Goal: Task Accomplishment & Management: Complete application form

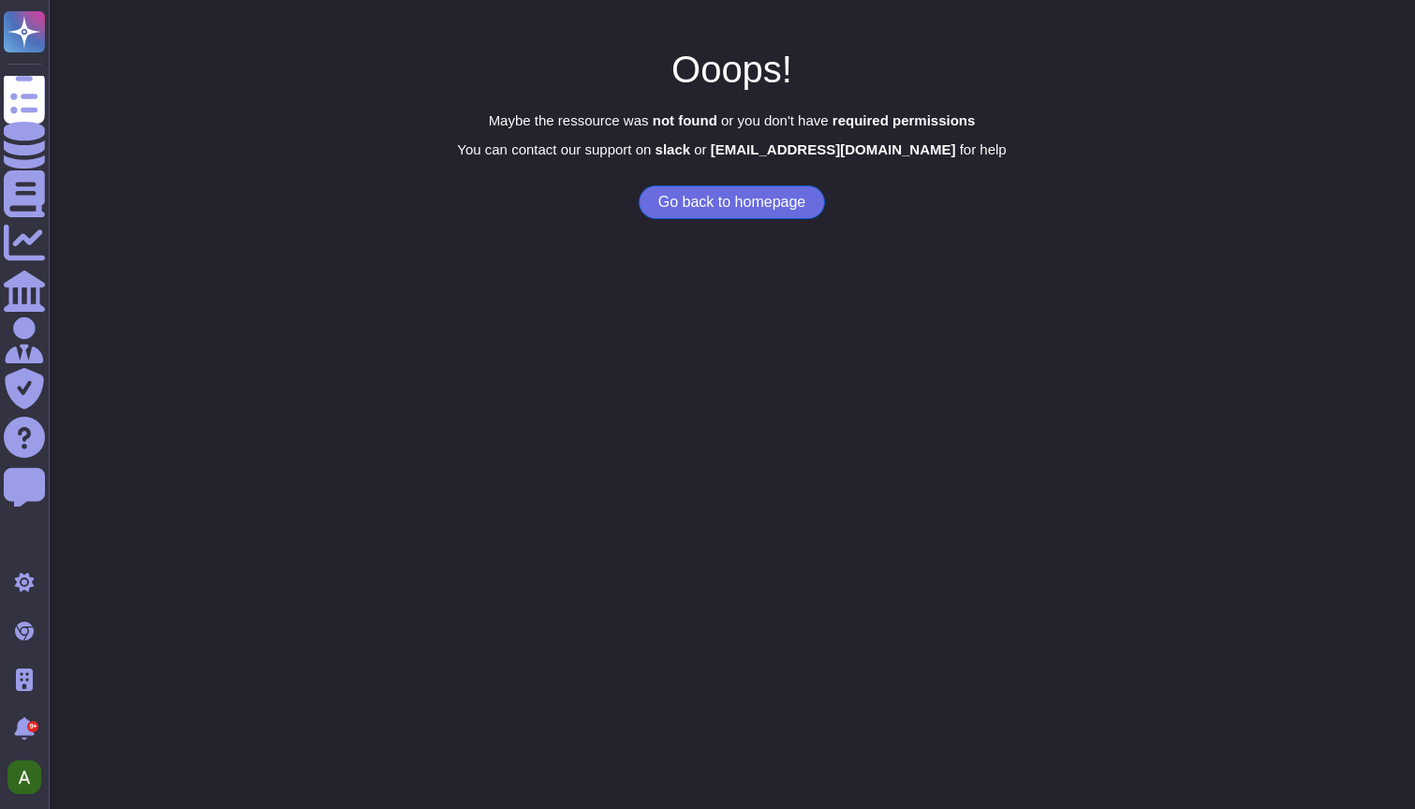
click at [760, 210] on button "Go back to homepage" at bounding box center [732, 202] width 186 height 34
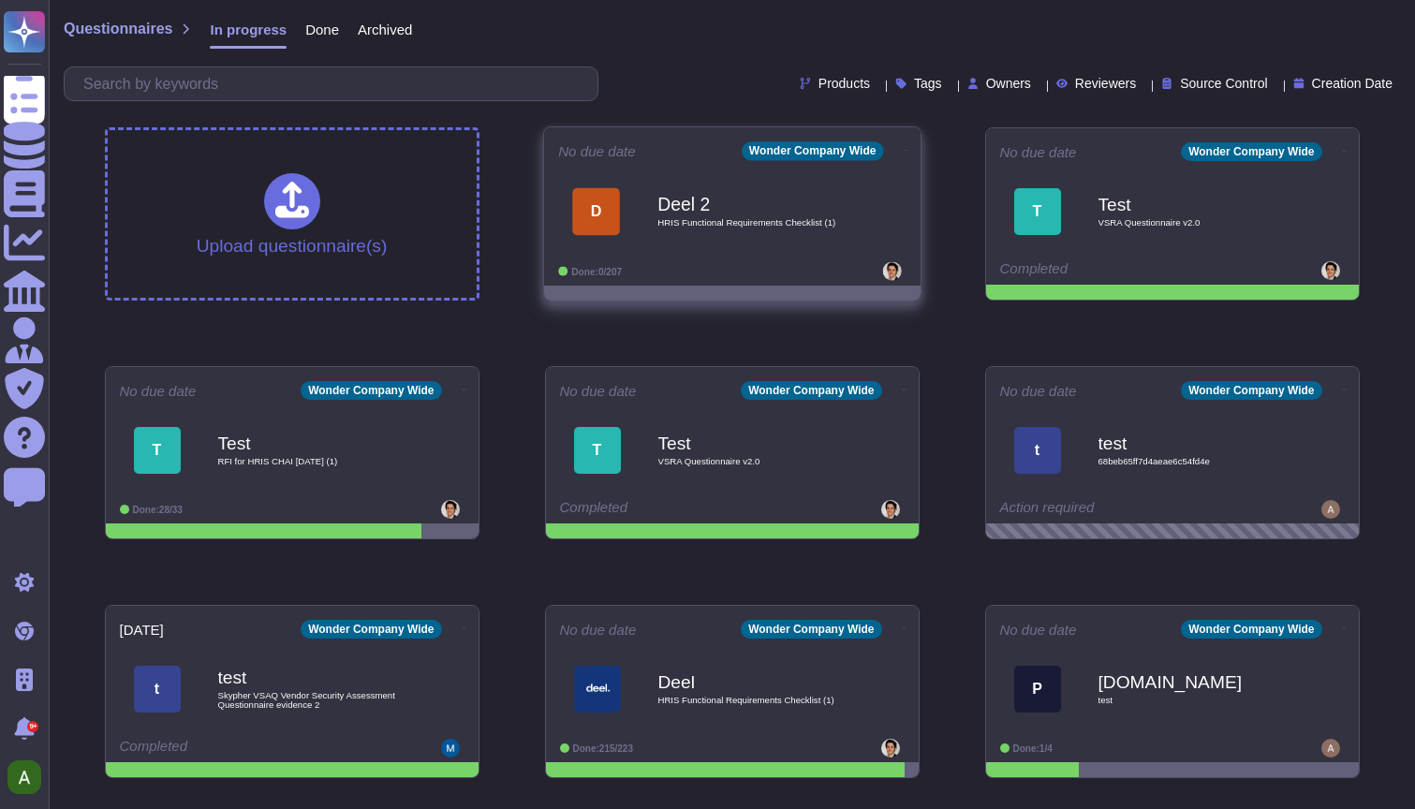
click at [743, 228] on span "HRIS Functional Requirements Checklist (1)" at bounding box center [751, 222] width 189 height 9
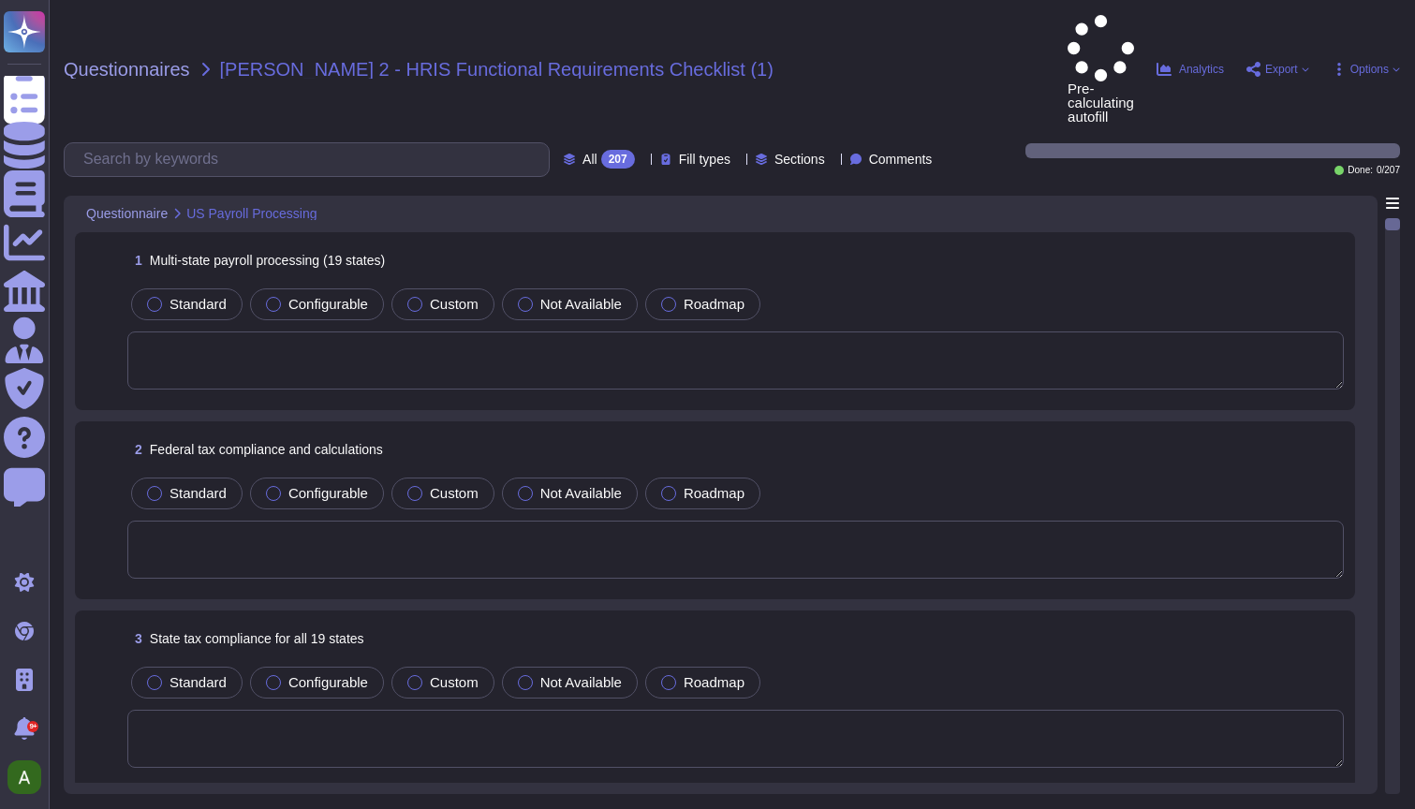
click at [302, 331] on textarea at bounding box center [735, 360] width 1216 height 58
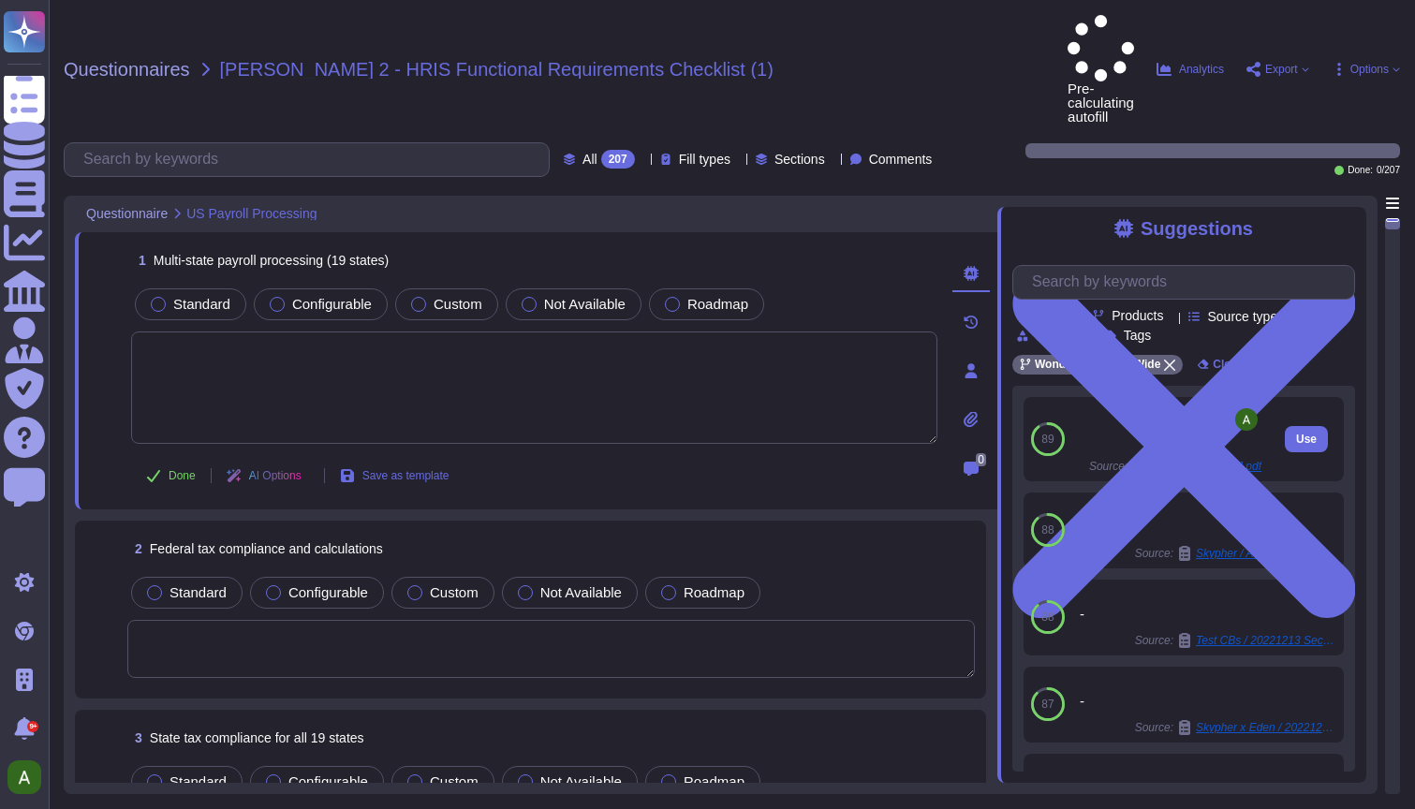
click at [1113, 404] on div "Source: mckinsey_ppt.pdf" at bounding box center [1171, 438] width 182 height 69
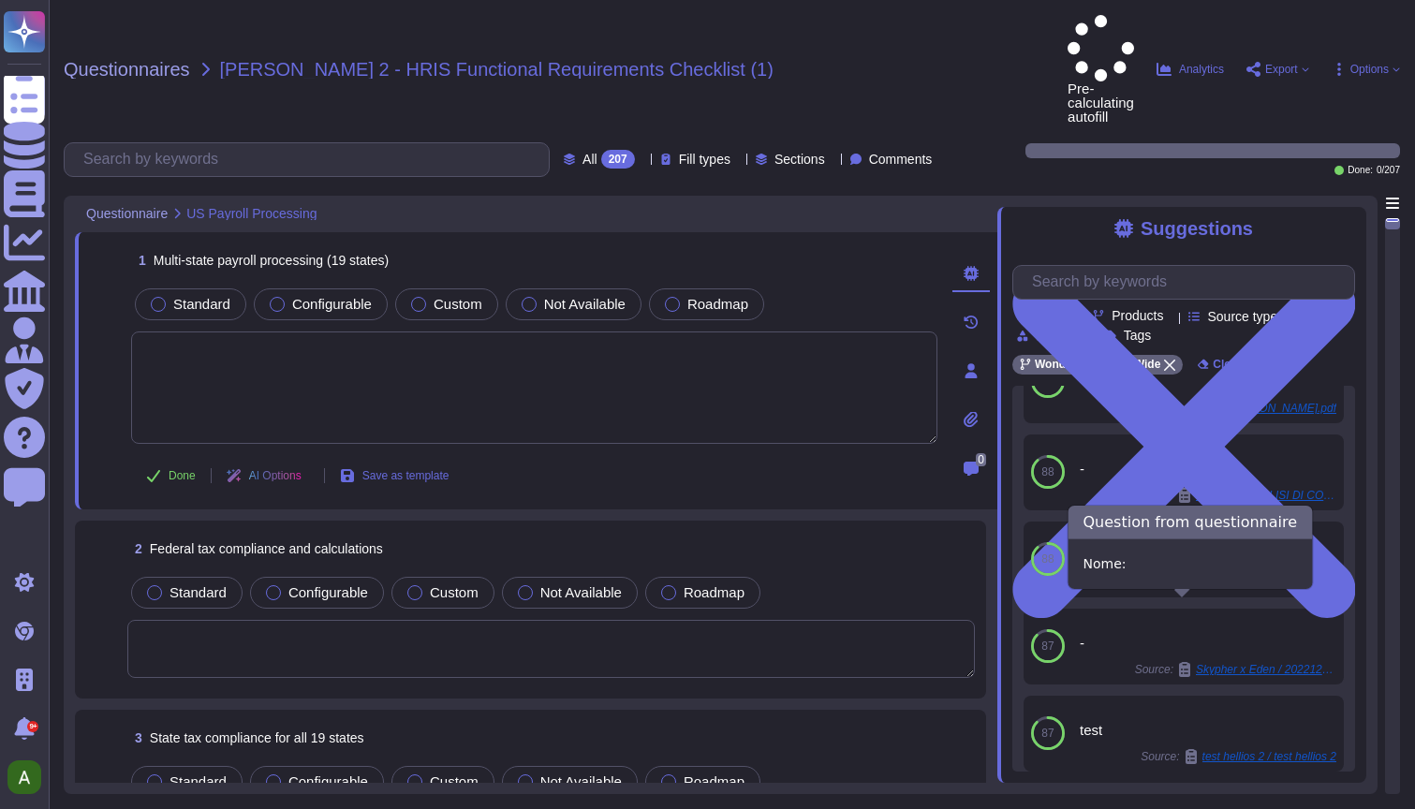
scroll to position [57, 0]
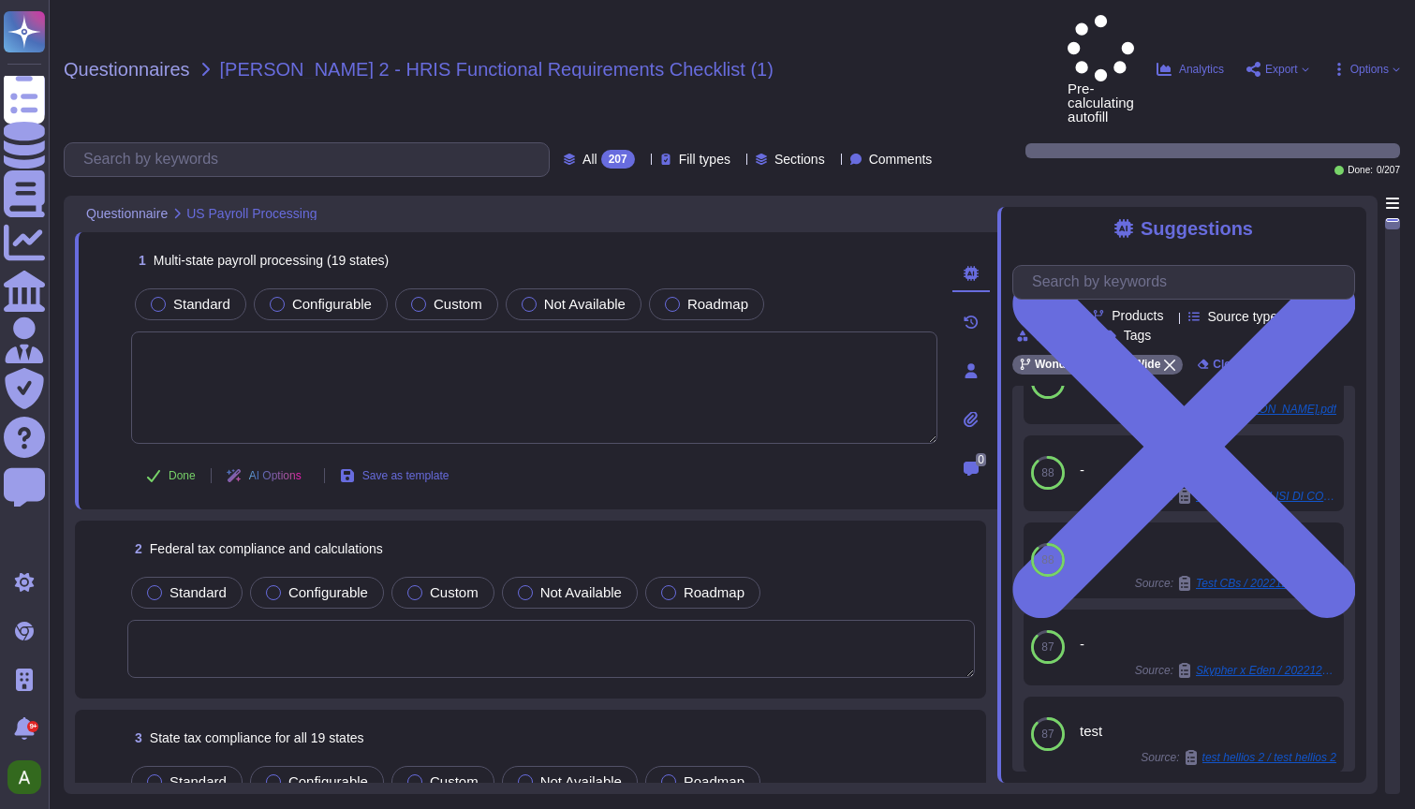
click at [458, 532] on div "2 Federal tax compliance and calculations" at bounding box center [550, 549] width 847 height 34
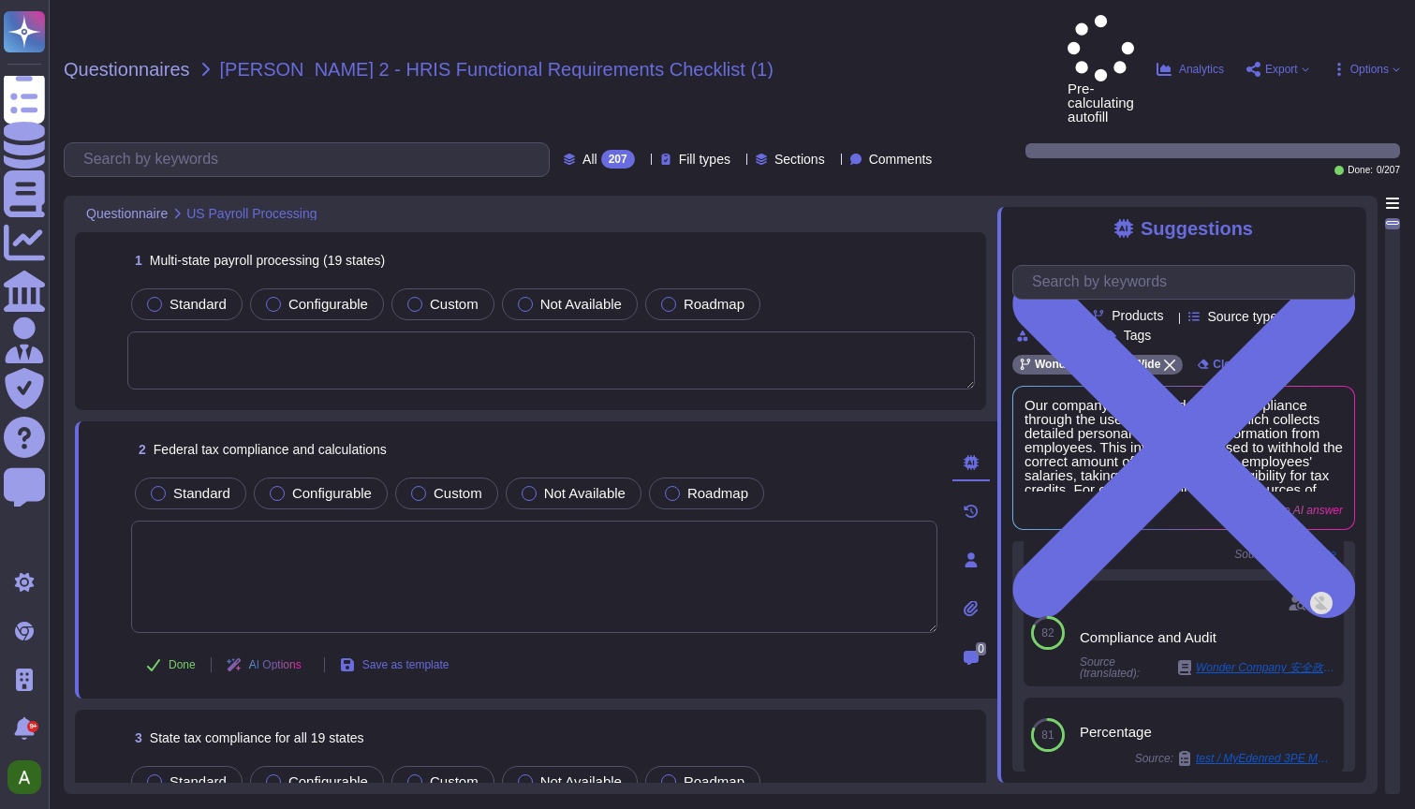
scroll to position [0, 0]
click at [839, 50] on div "Questionnaires Deel 2 - HRIS Functional Requirements Checklist (1)" at bounding box center [558, 69] width 989 height 109
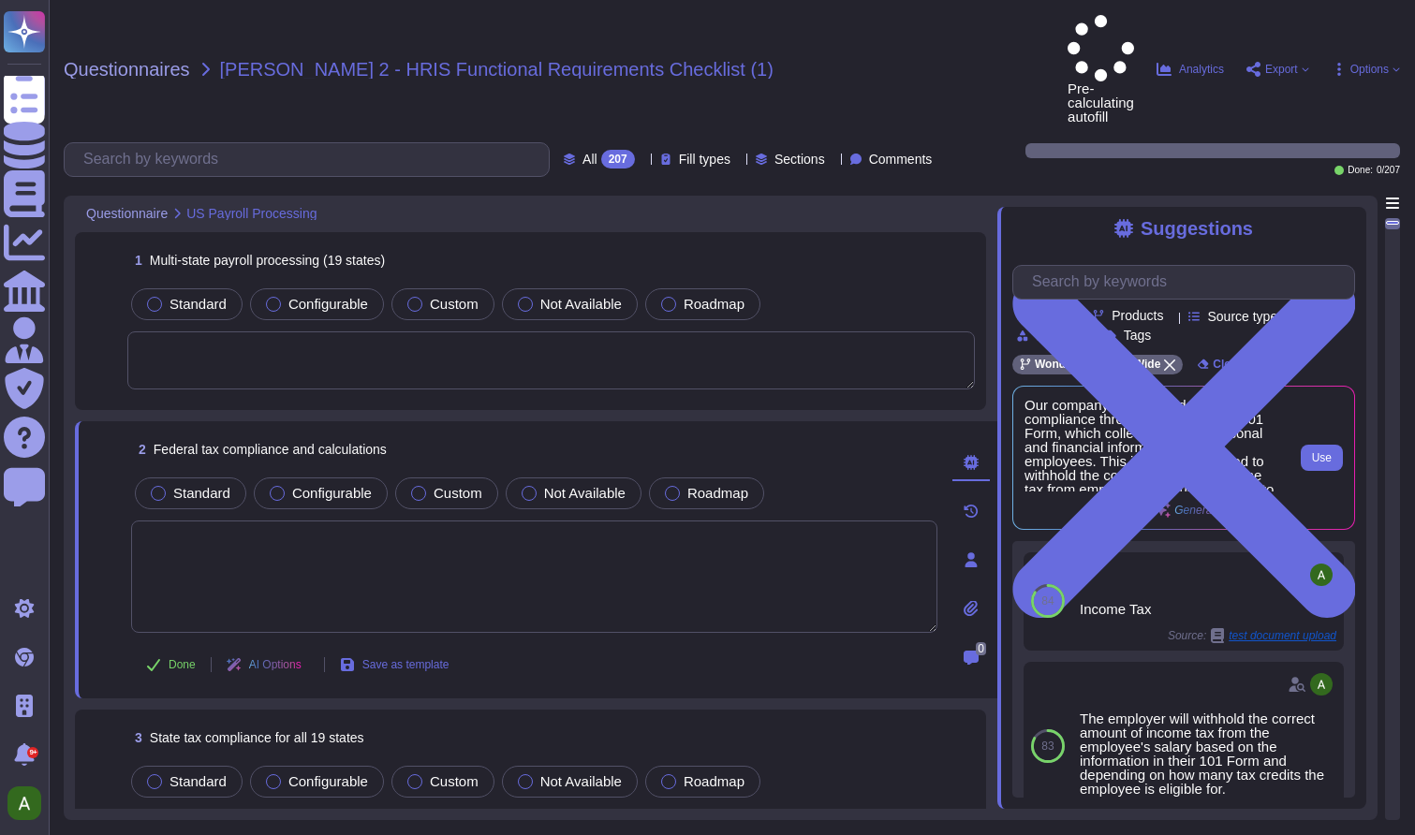
click at [1128, 406] on span "Our company ensures federal tax compliance through the use of the 101 Form, whi…" at bounding box center [1152, 445] width 257 height 94
click at [1318, 452] on span "Use" at bounding box center [1322, 457] width 20 height 11
type textarea "Our company ensures federal tax compliance through the use of the 101 Form, whi…"
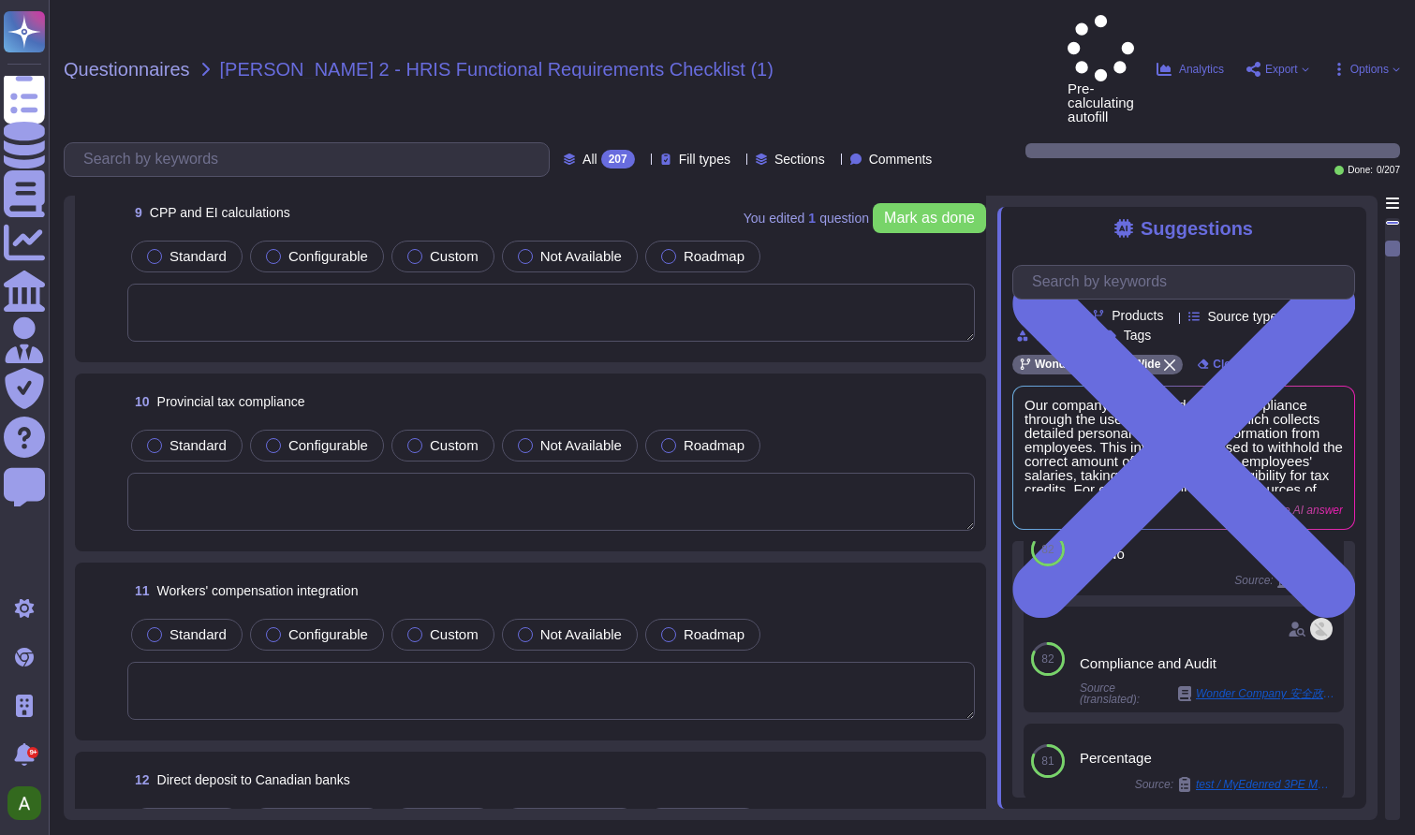
scroll to position [1711, 0]
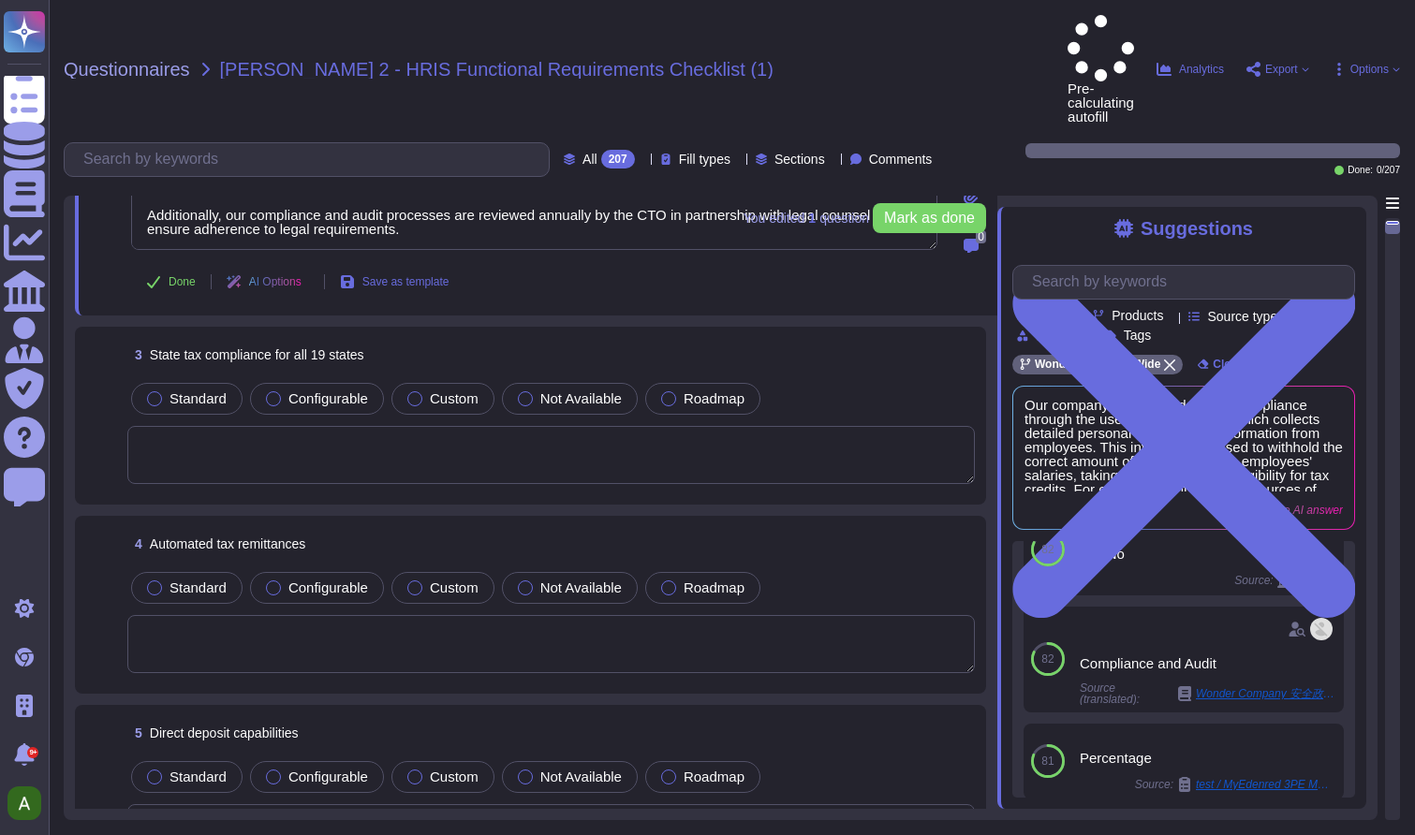
type textarea "Our company ensures federal tax compliance through the use of the 101 Form, whi…"
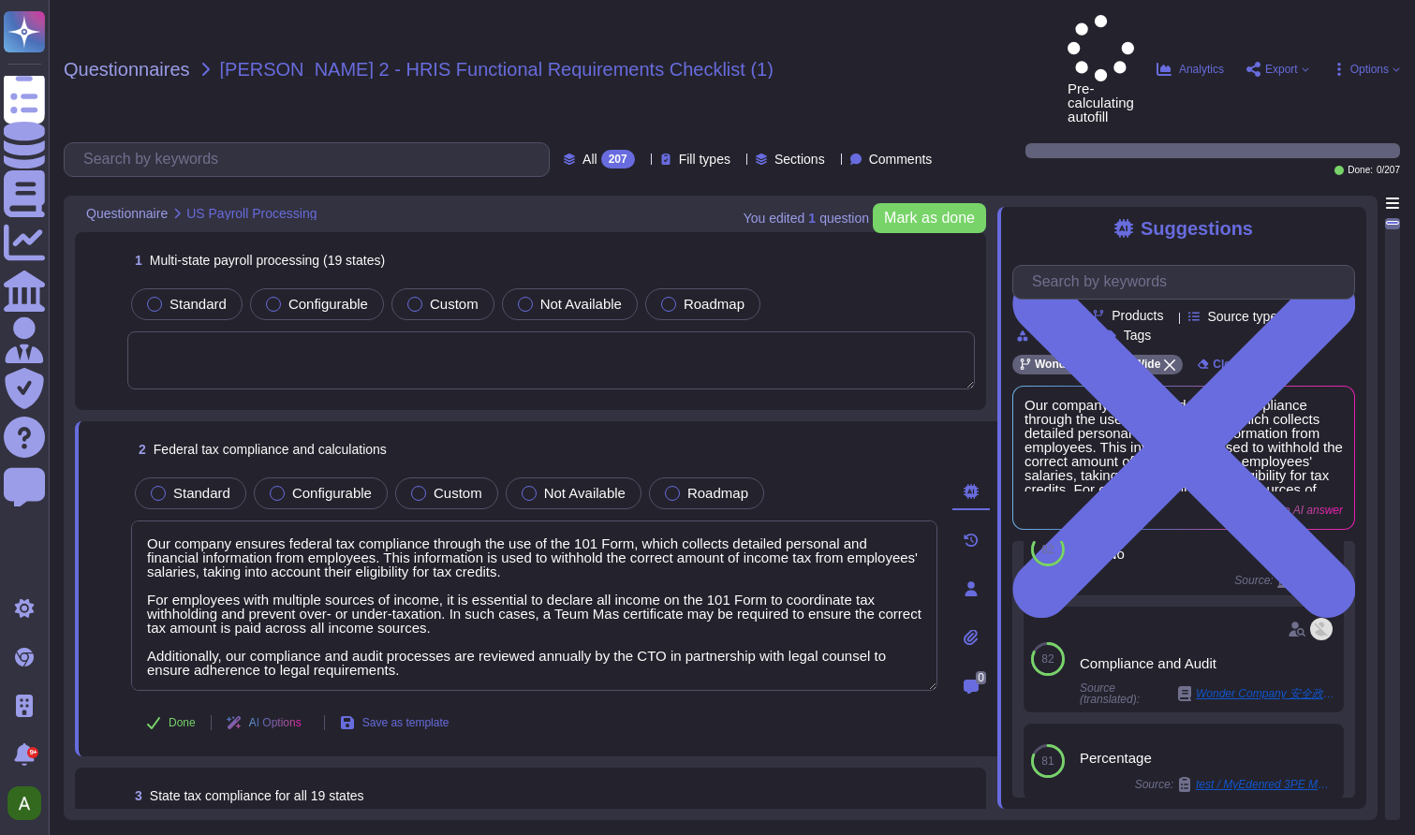
scroll to position [0, 0]
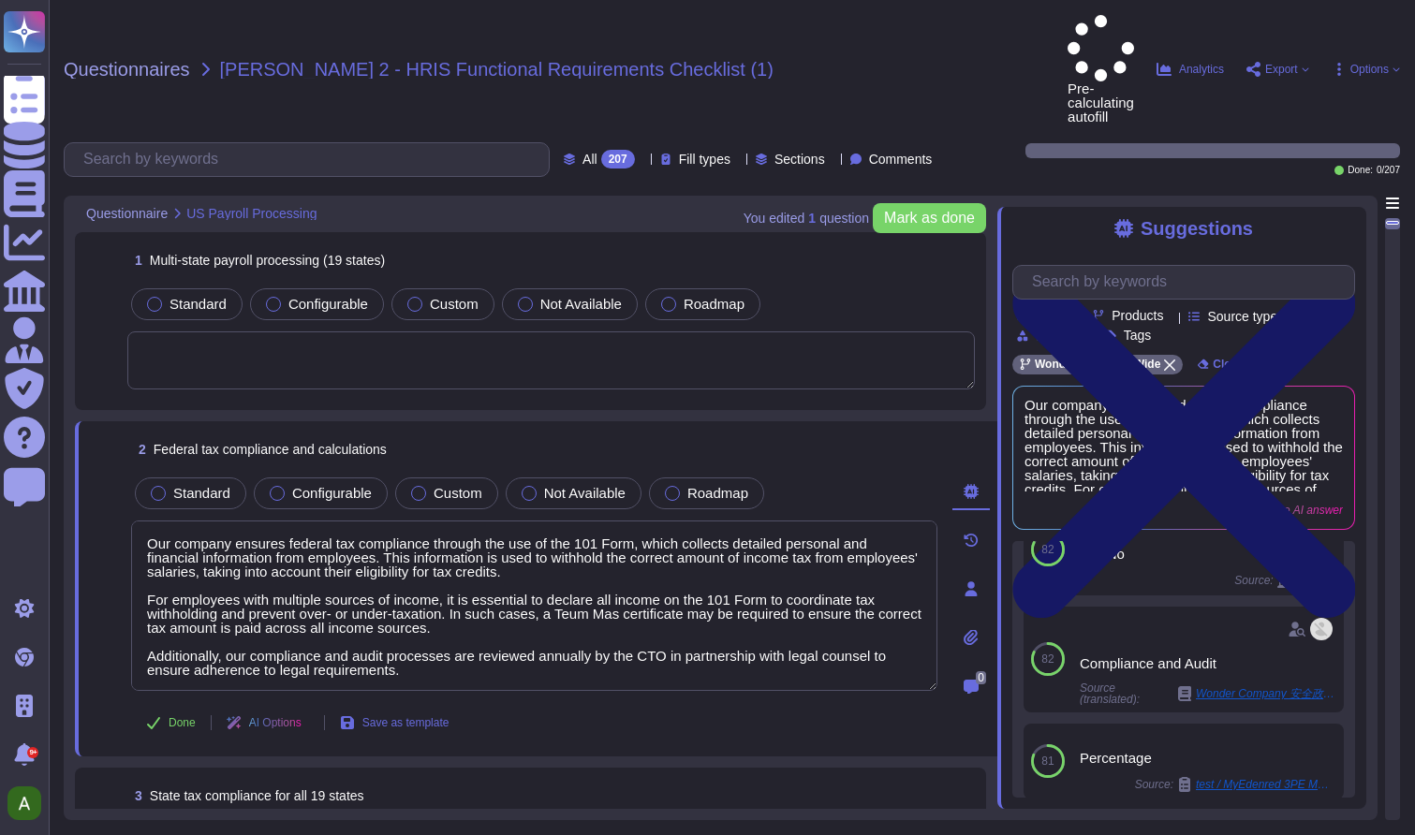
click at [1345, 218] on icon at bounding box center [1183, 446] width 343 height 457
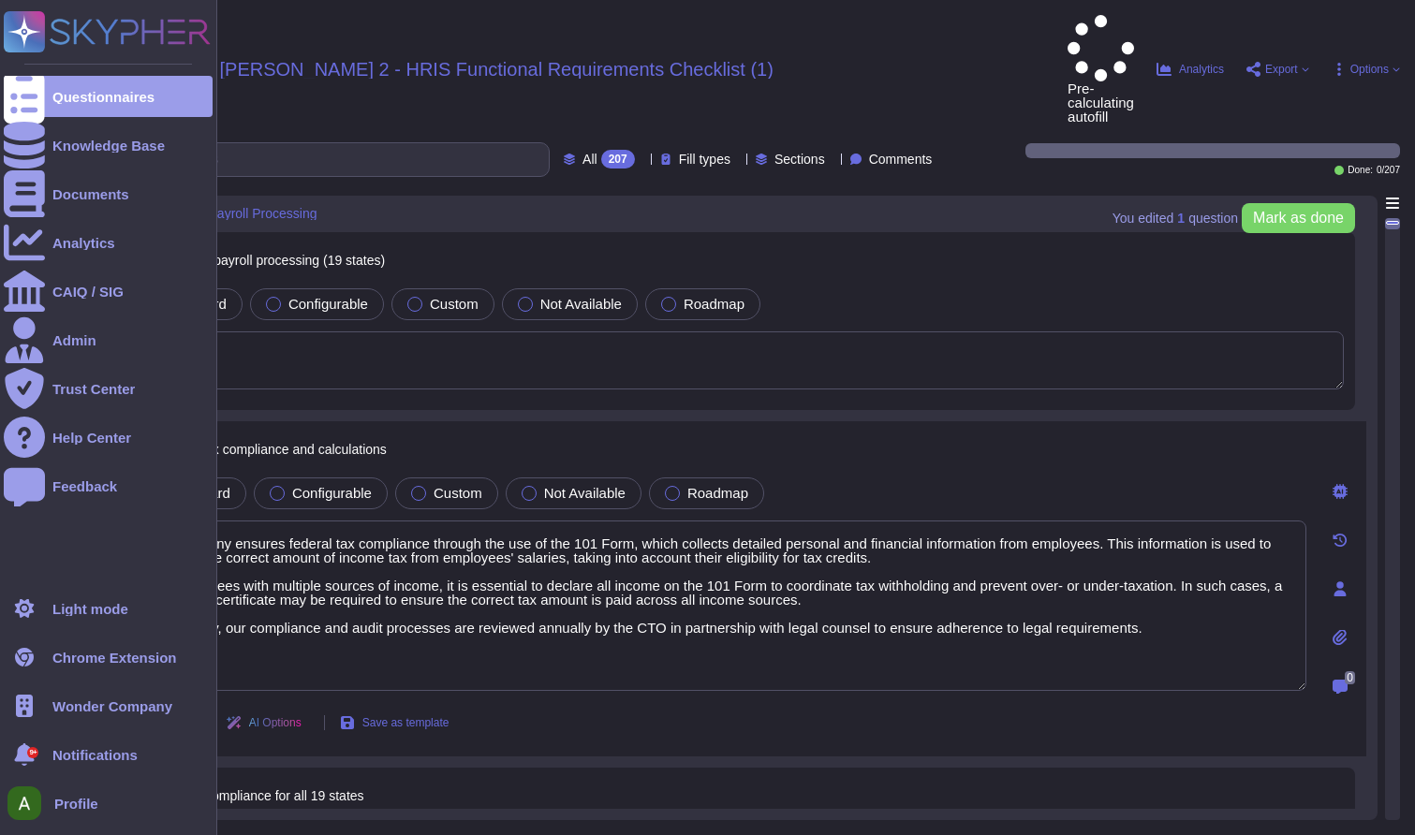
click at [34, 51] on rect at bounding box center [24, 31] width 41 height 41
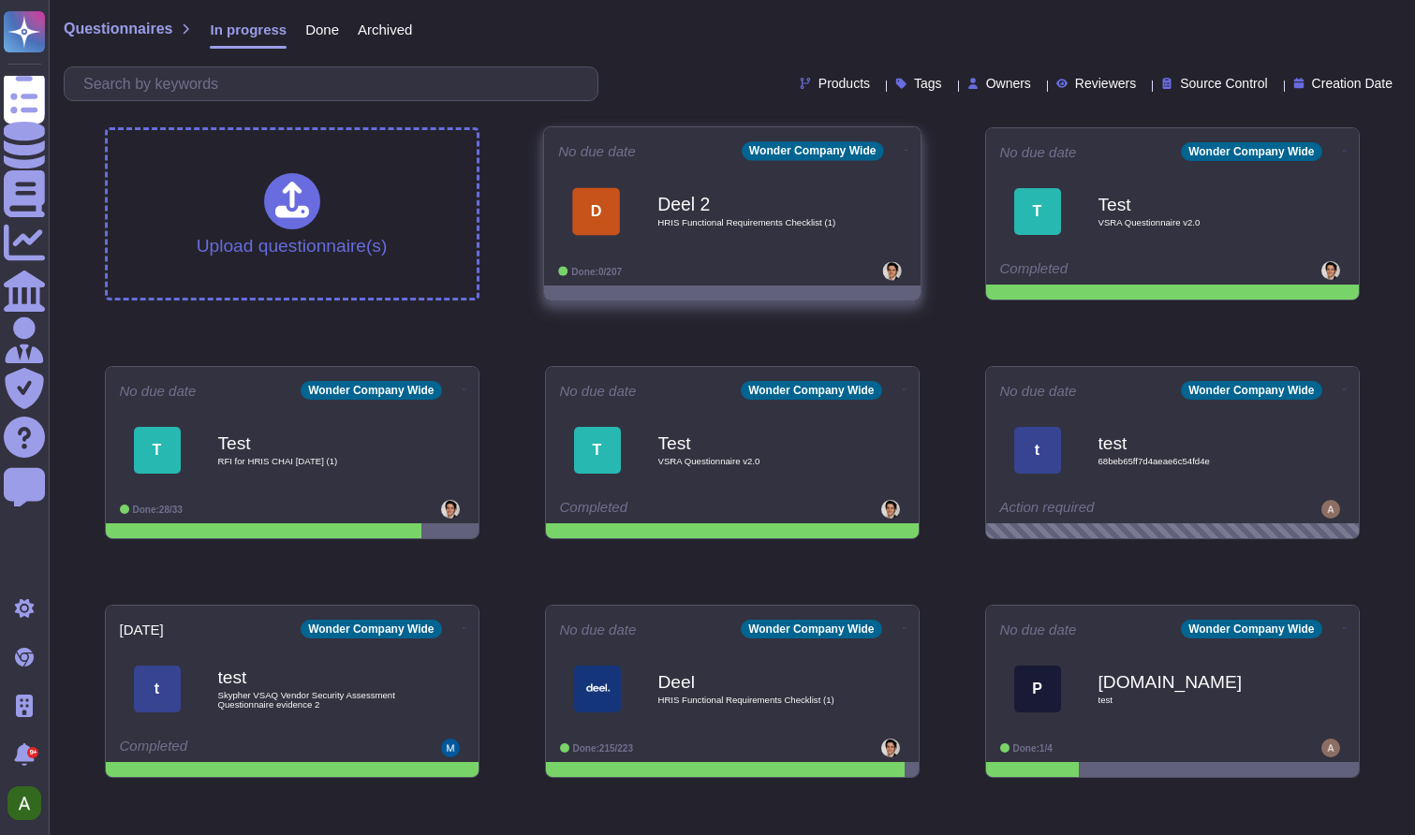
click at [745, 238] on div "Deel 2 HRIS Functional Requirements Checklist (1)" at bounding box center [751, 211] width 189 height 76
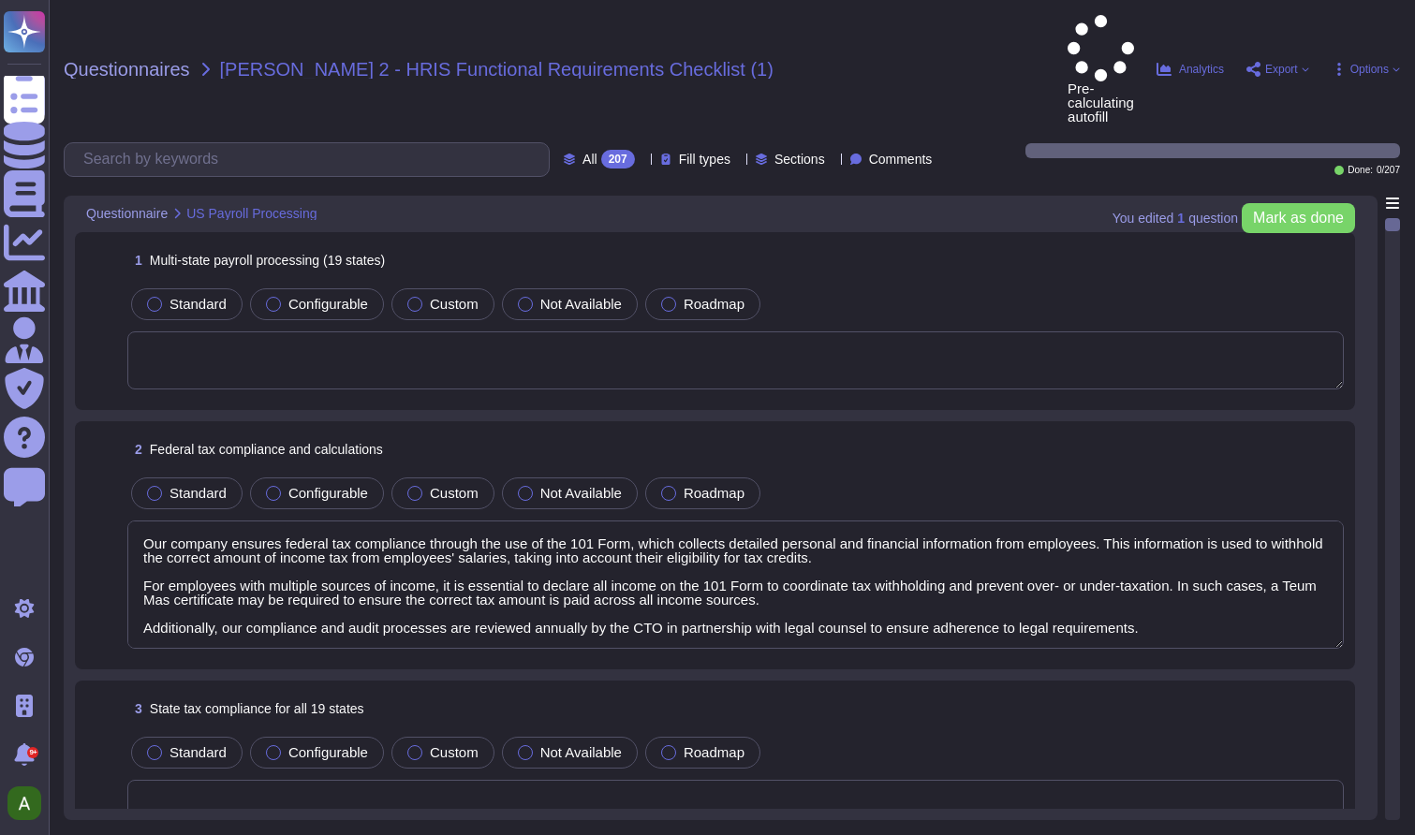
type textarea "Our company ensures federal tax compliance through the use of the 101 Form, whi…"
click at [1067, 25] on span "Pre-calculating autofill" at bounding box center [1100, 69] width 66 height 109
type textarea "Our company ensures federal tax compliance through the use of the 101 Form, whi…"
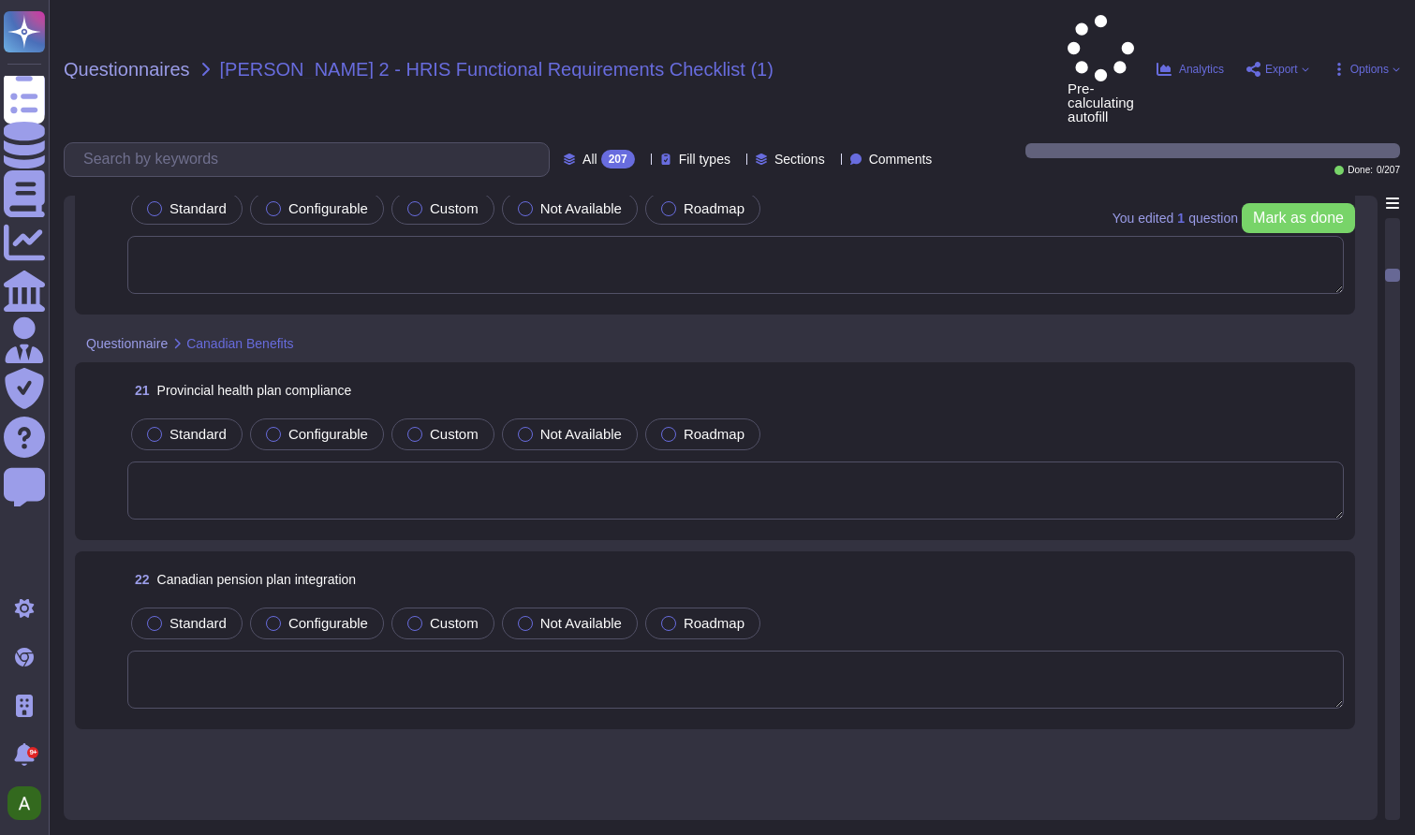
scroll to position [3768, 0]
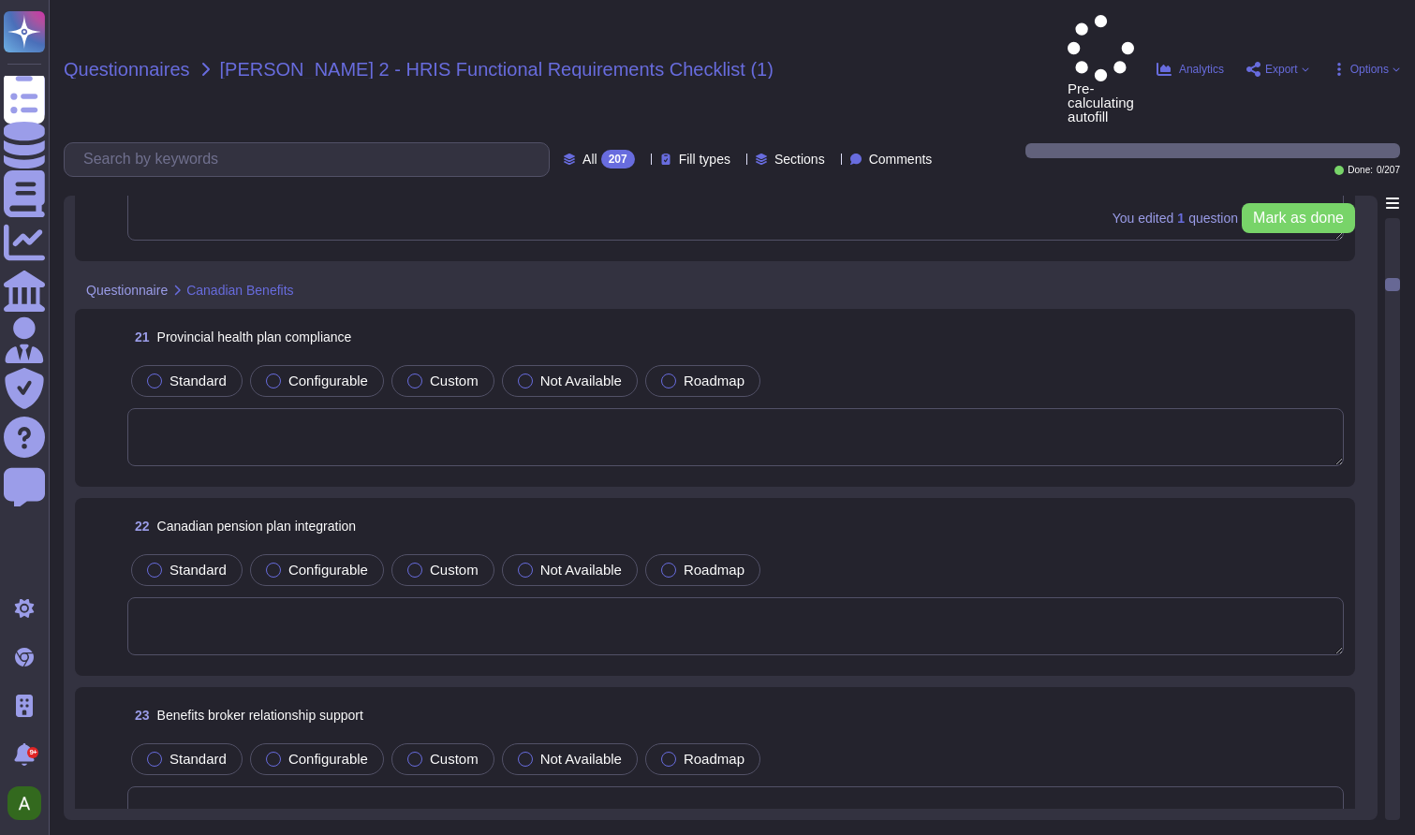
click at [168, 60] on span "Questionnaires" at bounding box center [127, 69] width 126 height 19
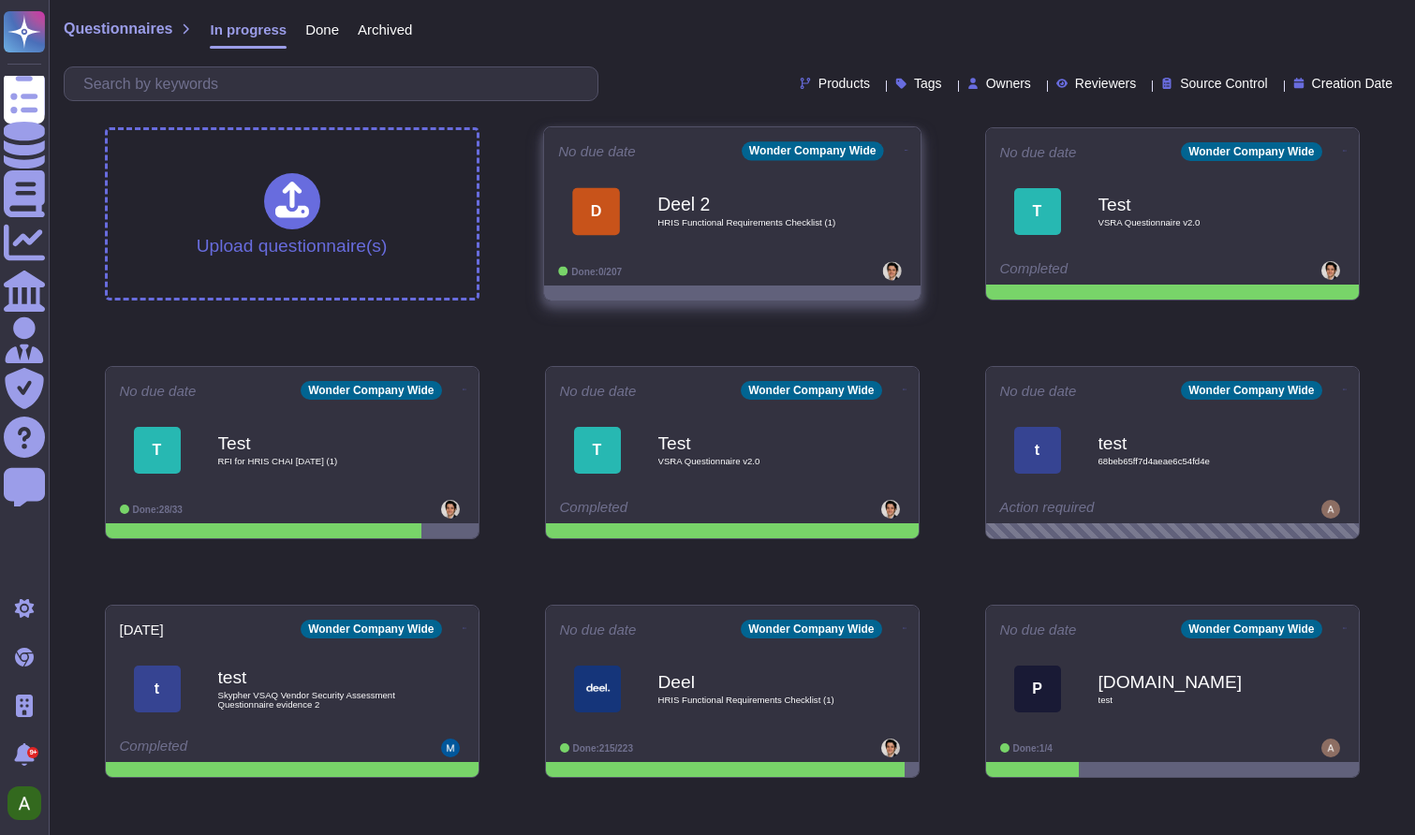
click at [804, 235] on div "Deel 2 HRIS Functional Requirements Checklist (1)" at bounding box center [751, 211] width 189 height 76
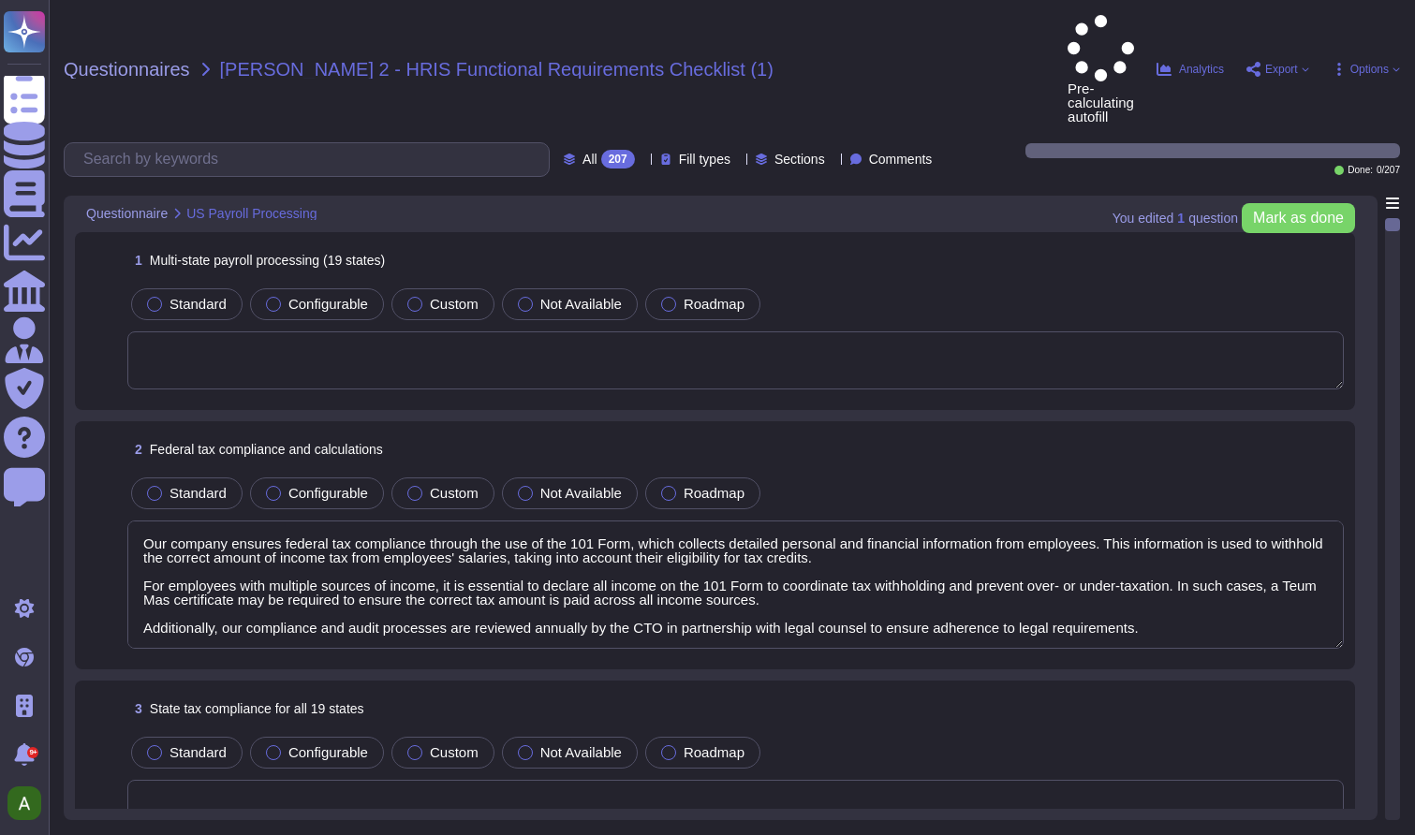
type textarea "Our company ensures federal tax compliance through the use of the 101 Form, whi…"
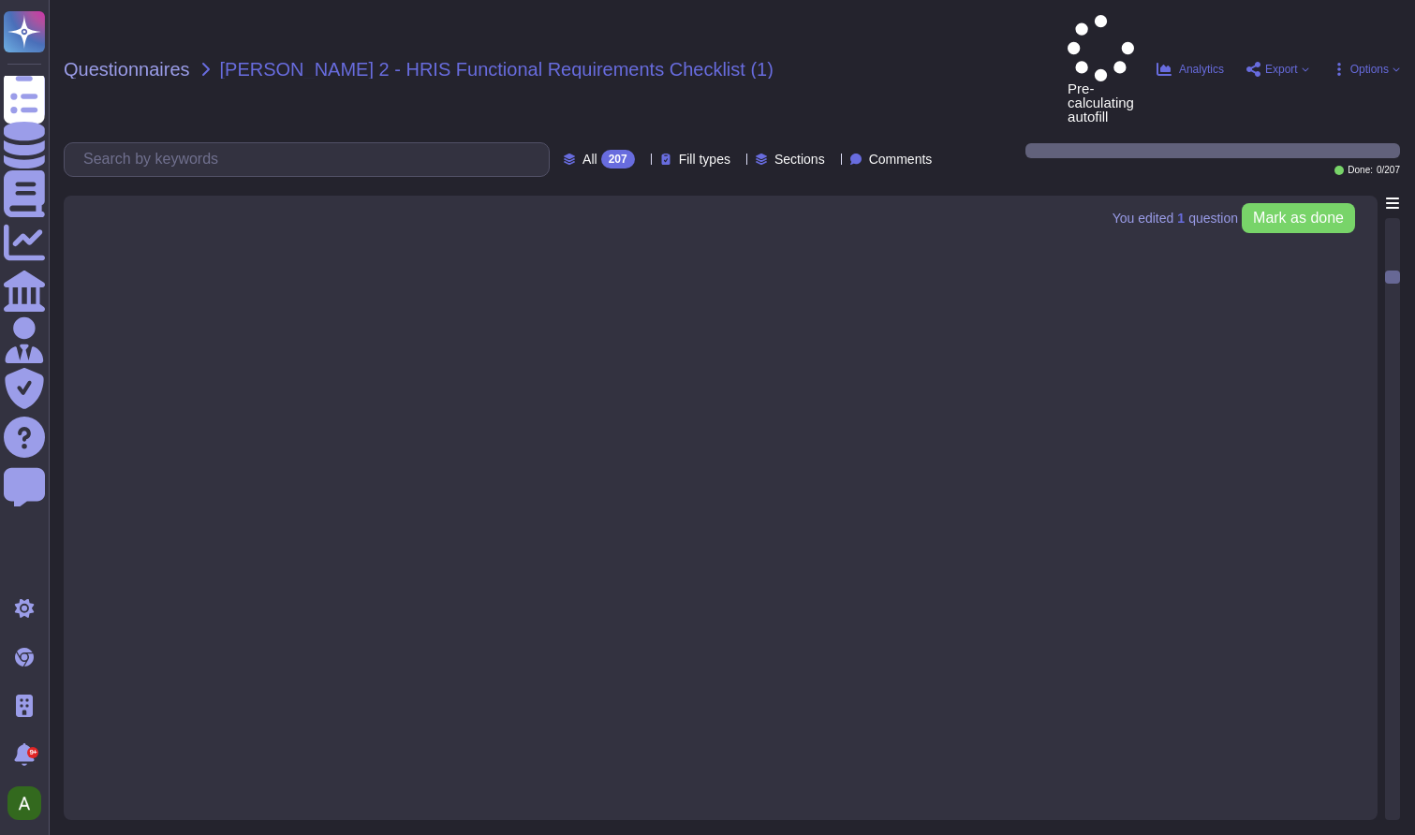
scroll to position [-113, 0]
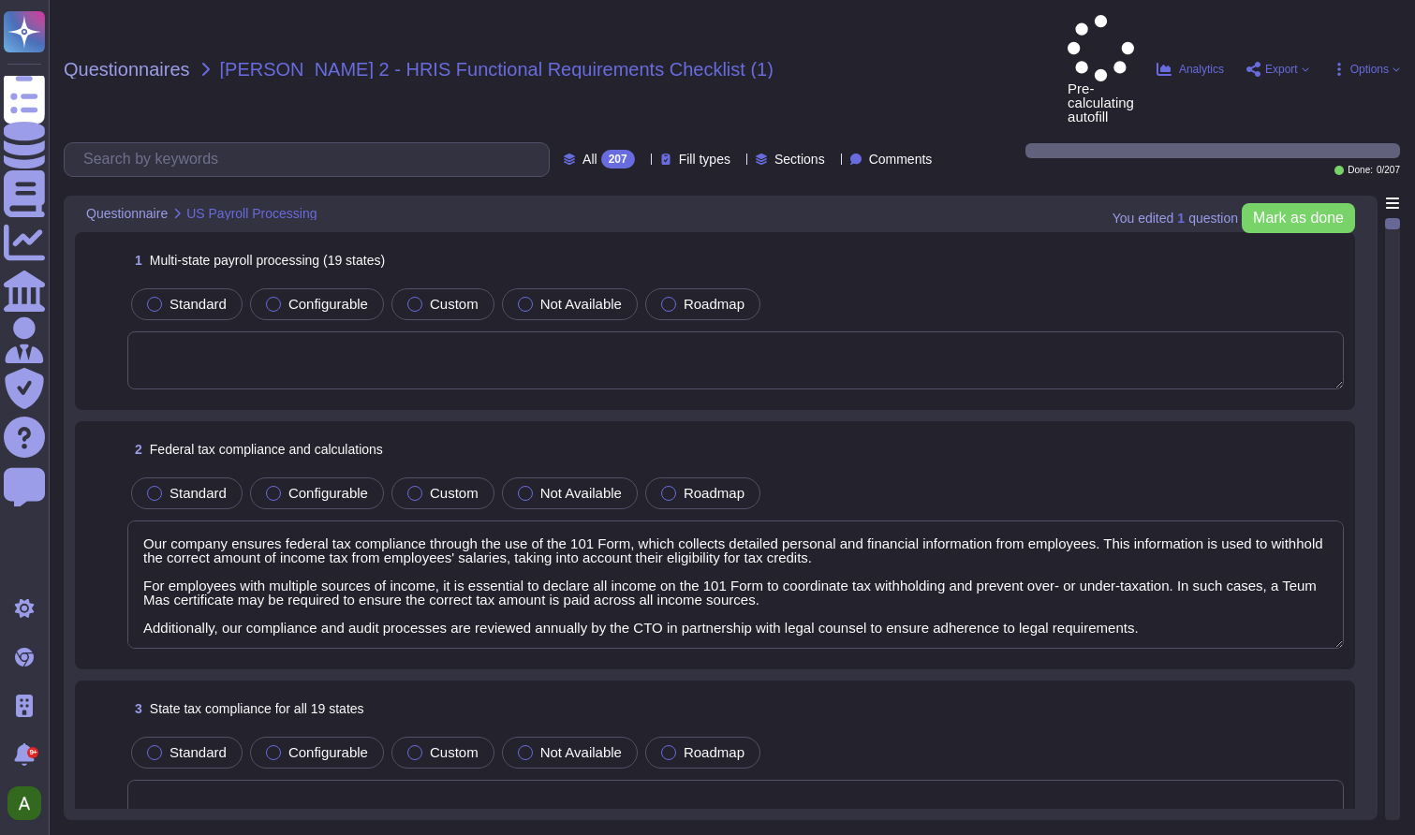
type textarea "Our company ensures federal tax compliance through the use of the 101 Form, whi…"
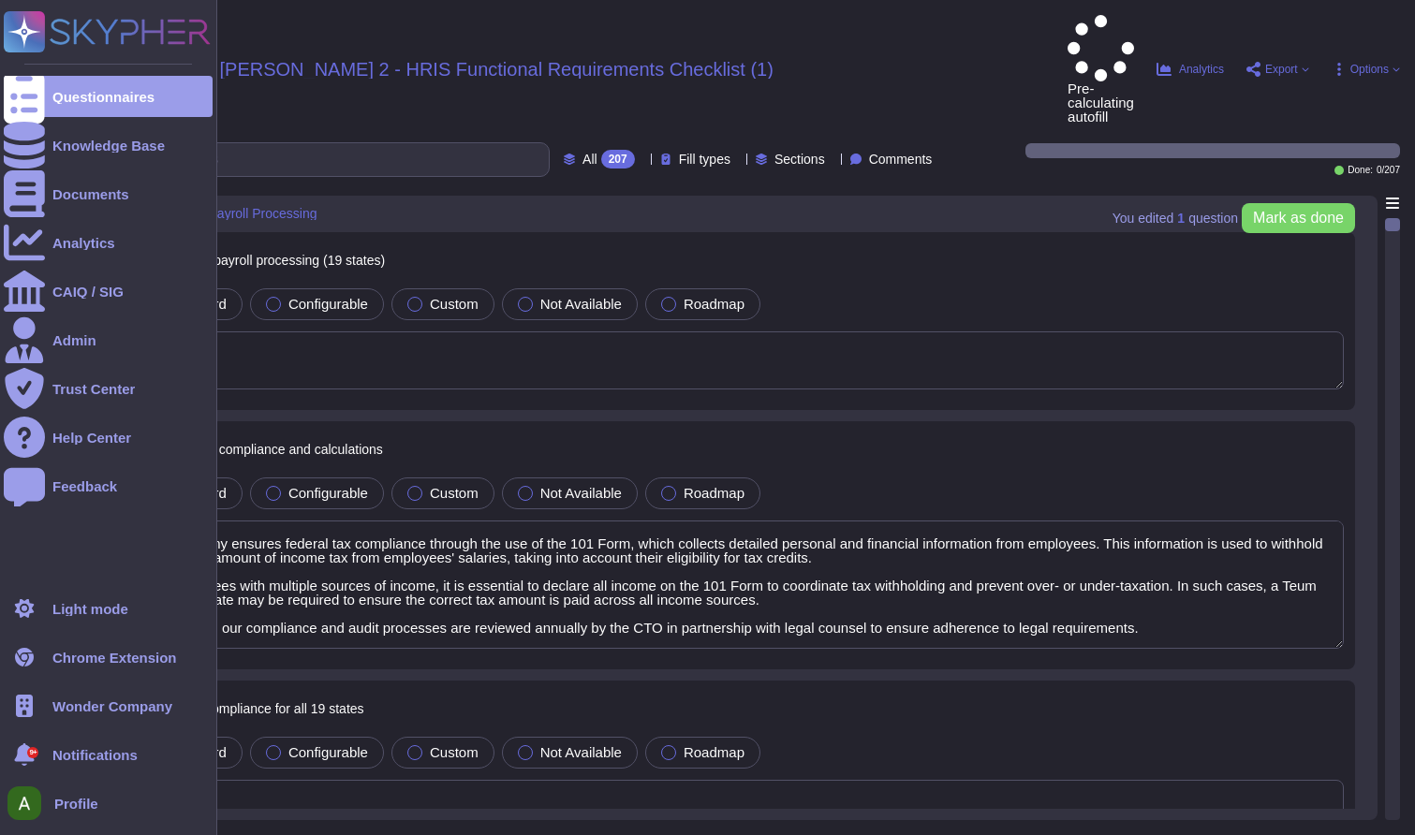
click at [83, 749] on span "Notifications" at bounding box center [94, 755] width 85 height 14
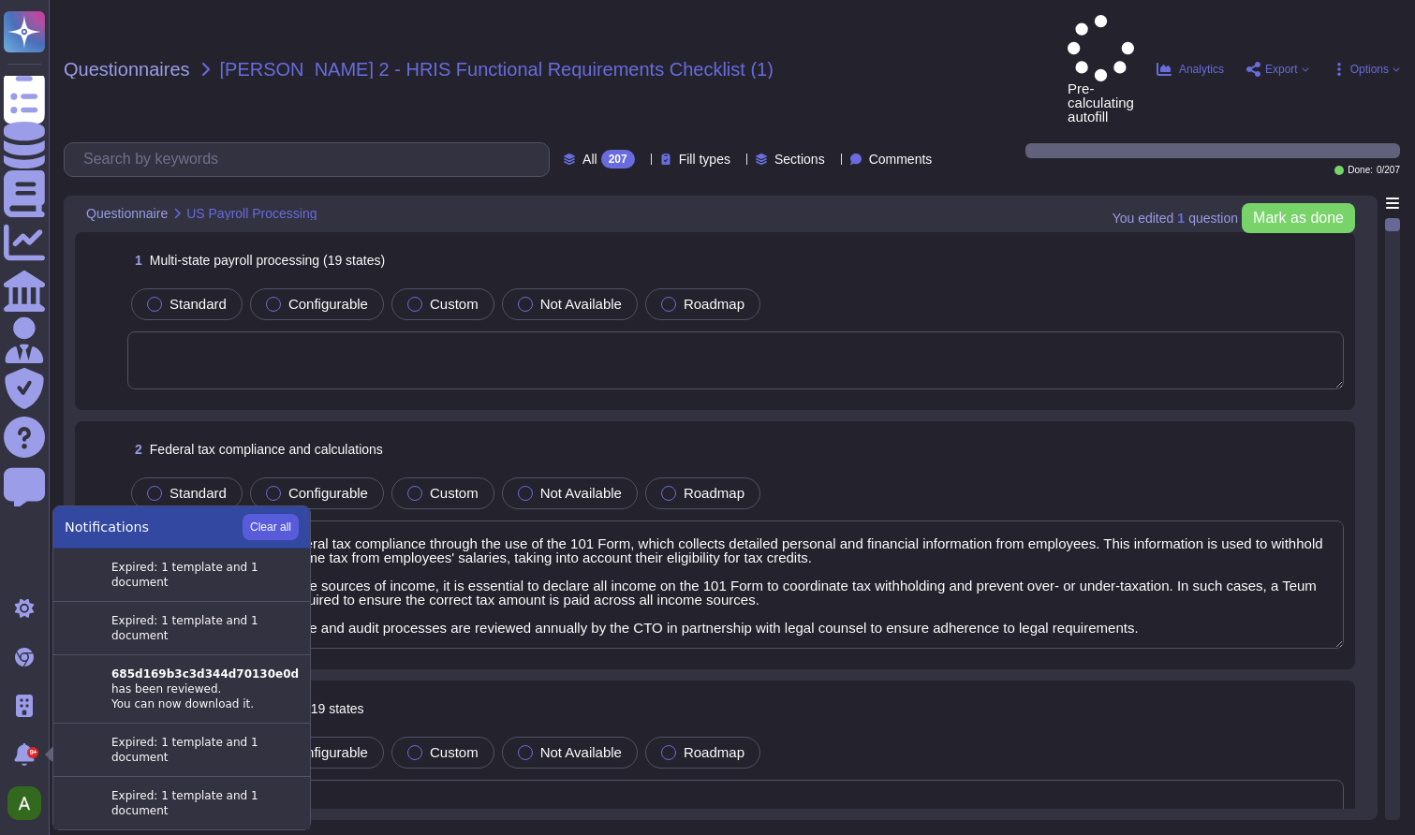
click at [272, 525] on button "Clear all" at bounding box center [271, 527] width 56 height 26
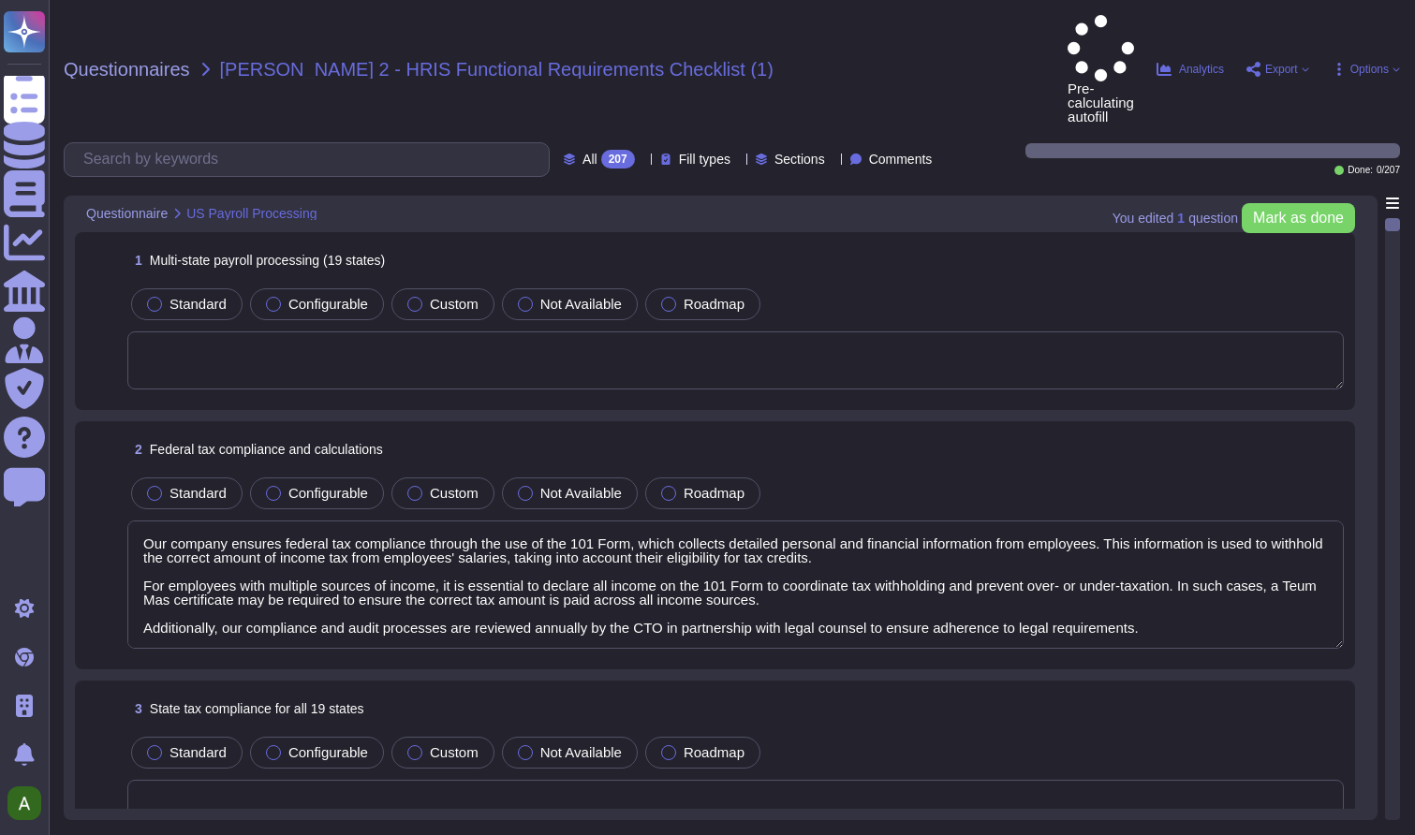
type textarea "Our company ensures federal tax compliance through the use of the 101 Form, whi…"
